Goal: Navigation & Orientation: Find specific page/section

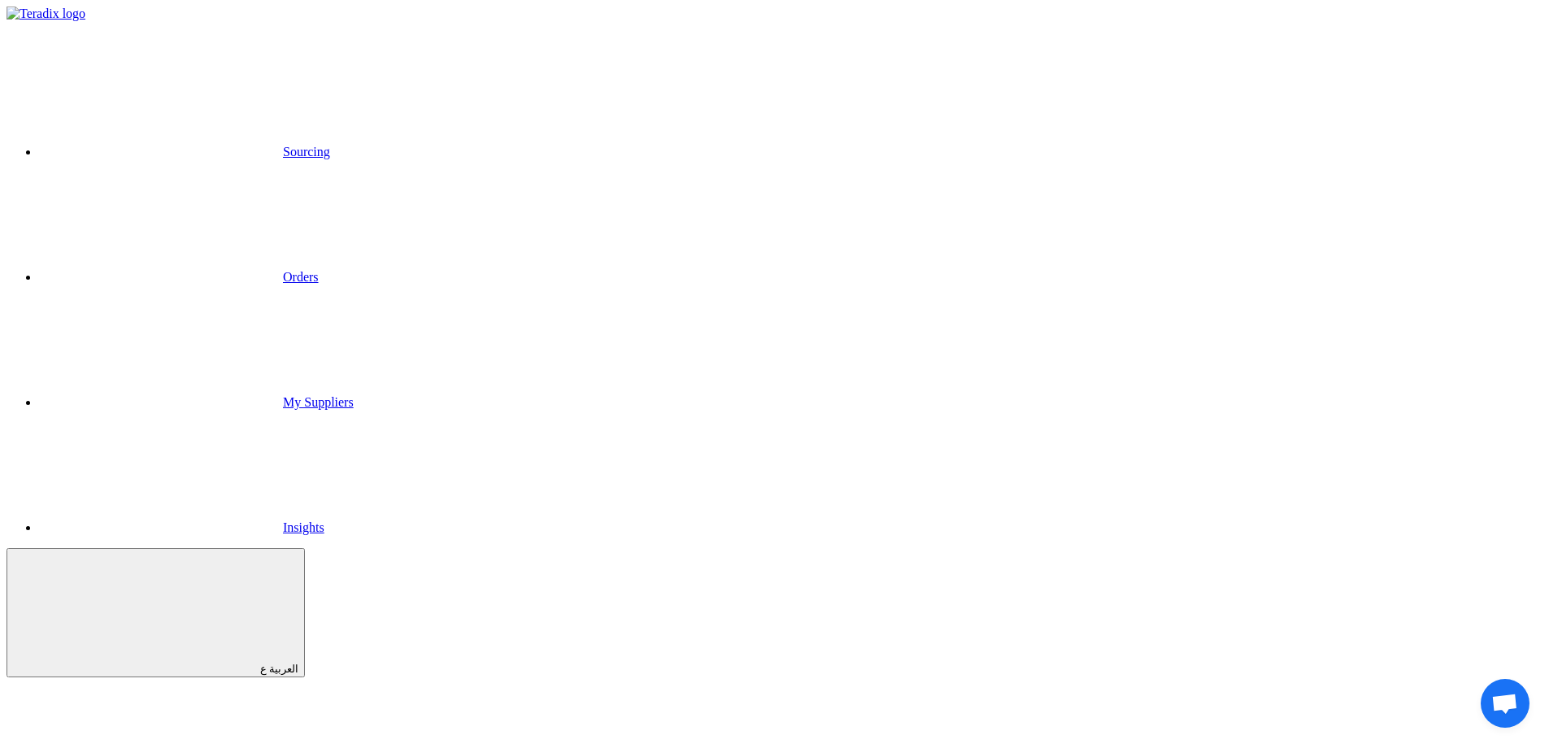
click at [330, 145] on link "Sourcing" at bounding box center [184, 152] width 291 height 14
